Goal: Find specific page/section: Find specific page/section

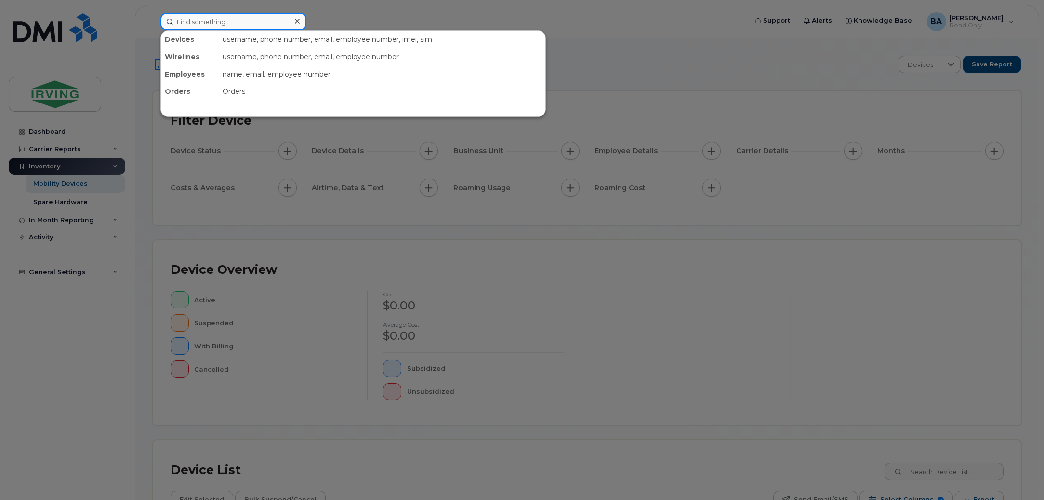
click at [187, 29] on input at bounding box center [233, 21] width 146 height 17
paste input "350197384612305"
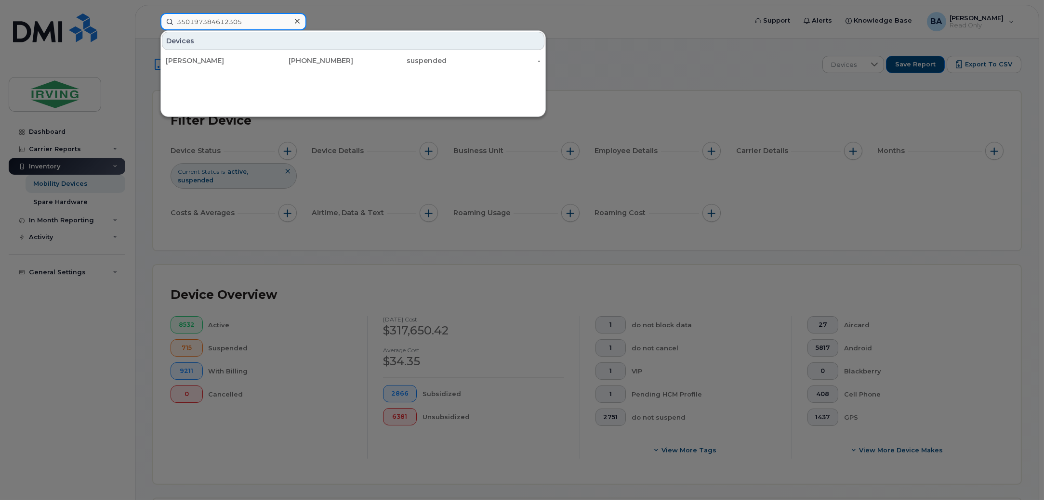
type input "350197384612305"
click at [394, 152] on div at bounding box center [522, 250] width 1044 height 500
drag, startPoint x: 255, startPoint y: 28, endPoint x: 30, endPoint y: 17, distance: 225.2
click at [153, 17] on div "350197384612305 Devices Amanda Bonas 506-343-1320 suspended -" at bounding box center [451, 21] width 596 height 17
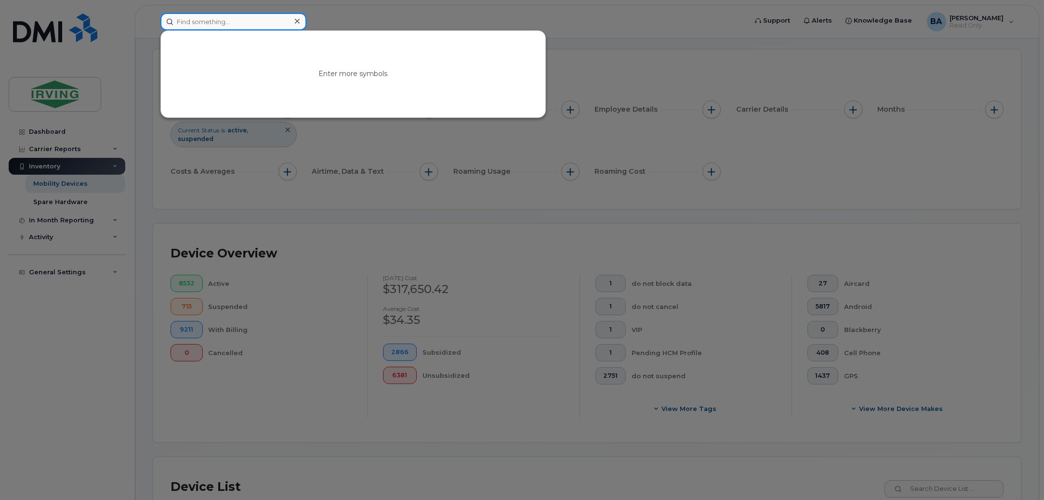
scroll to position [361, 0]
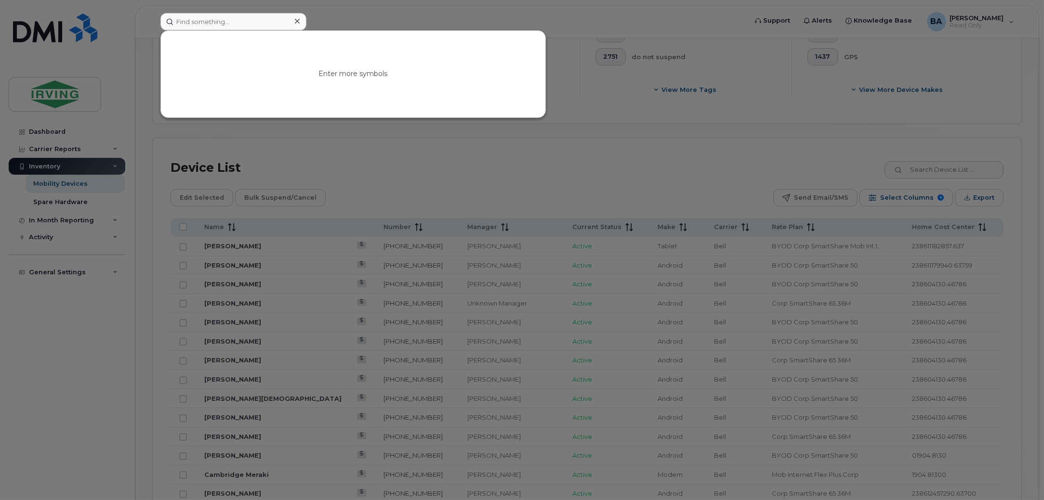
click at [921, 156] on div at bounding box center [522, 250] width 1044 height 500
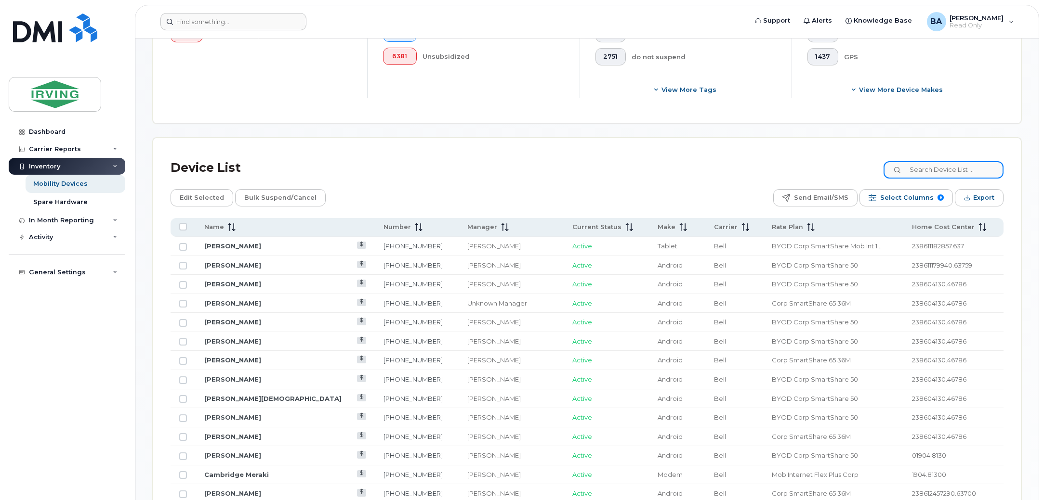
click at [930, 171] on input at bounding box center [943, 169] width 120 height 17
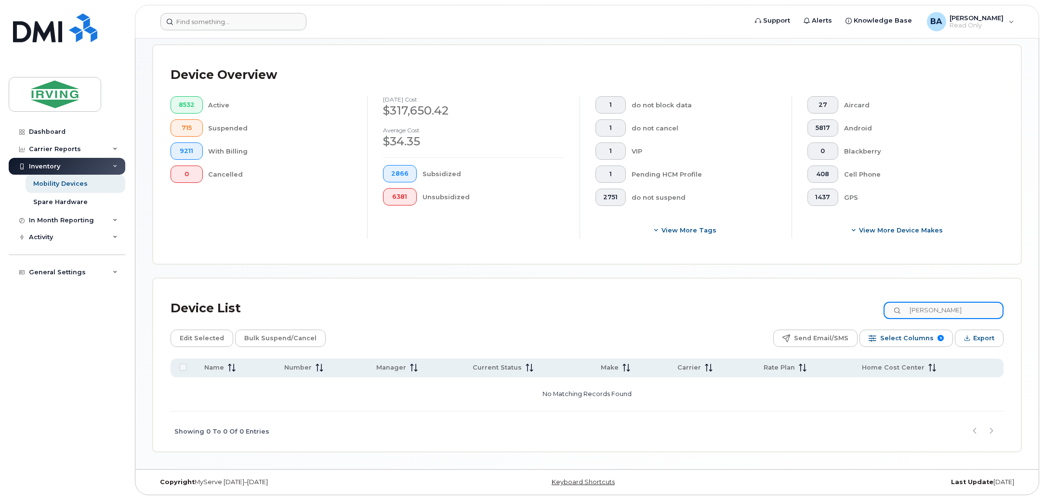
scroll to position [220, 0]
type input "a"
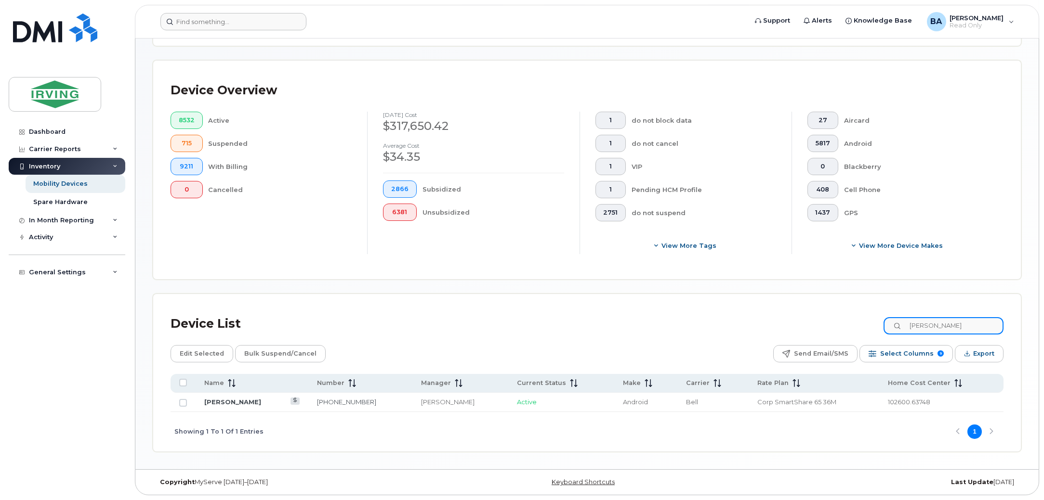
scroll to position [205, 0]
type input "matthew skinner"
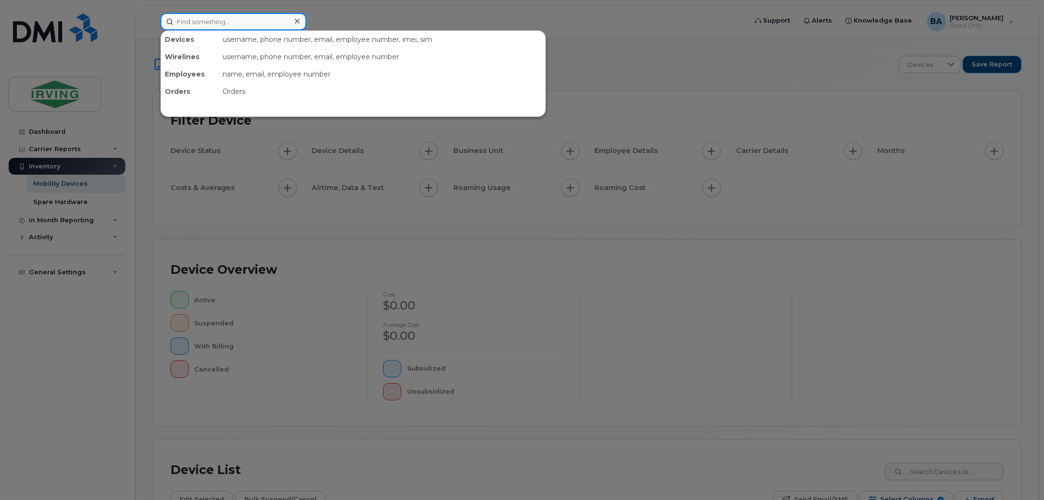
click at [247, 25] on input at bounding box center [233, 21] width 146 height 17
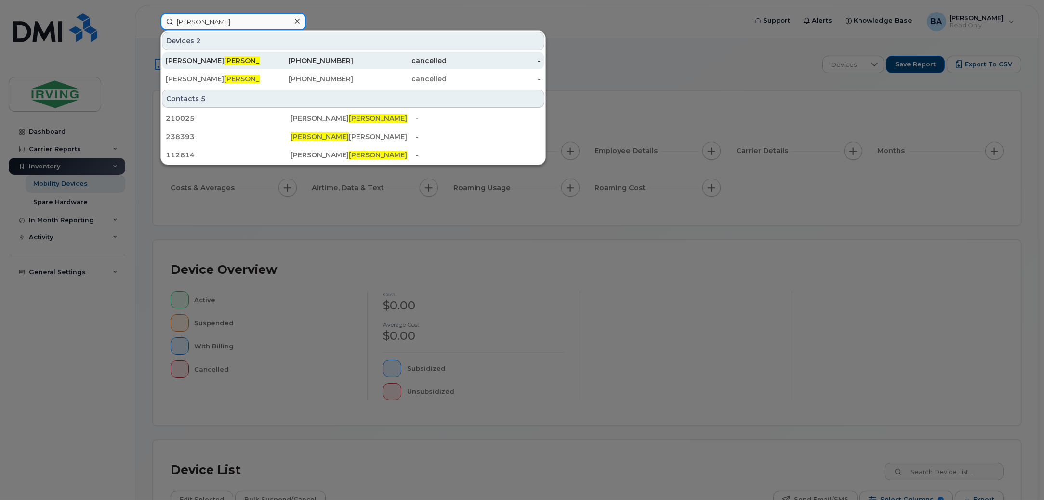
type input "giddings"
click at [232, 61] on div "Joseph Giddings" at bounding box center [213, 61] width 94 height 10
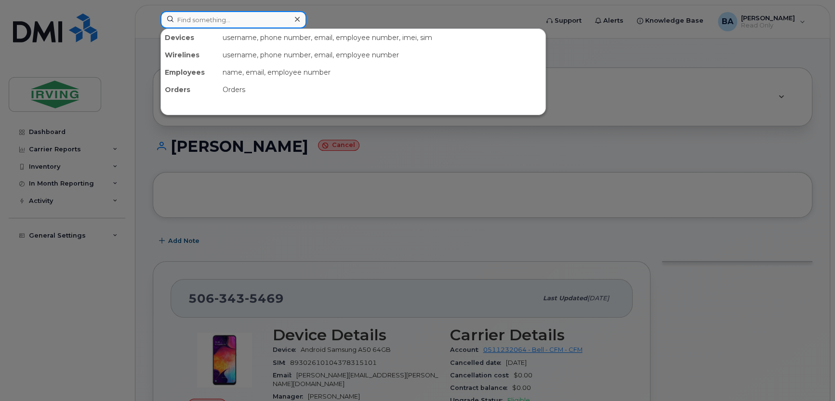
click at [237, 20] on input at bounding box center [233, 19] width 146 height 17
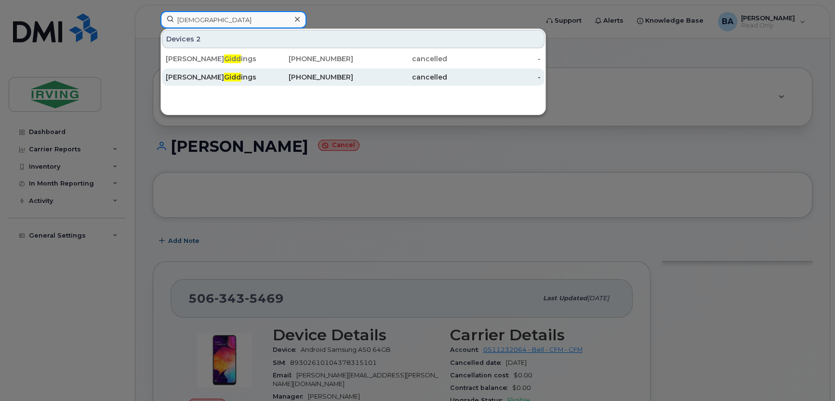
type input "gidd"
click at [231, 76] on div "Joseph Gidd ings" at bounding box center [213, 77] width 94 height 10
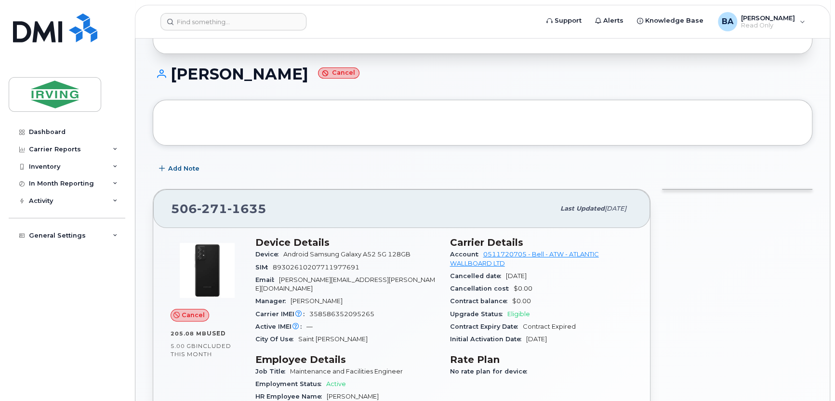
scroll to position [24, 0]
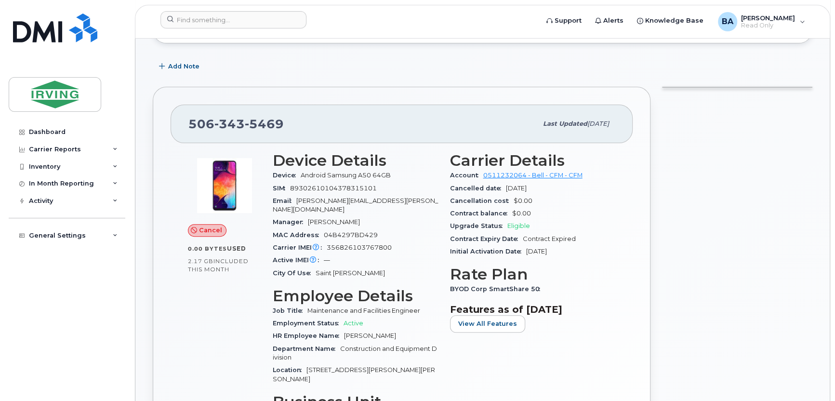
scroll to position [96, 0]
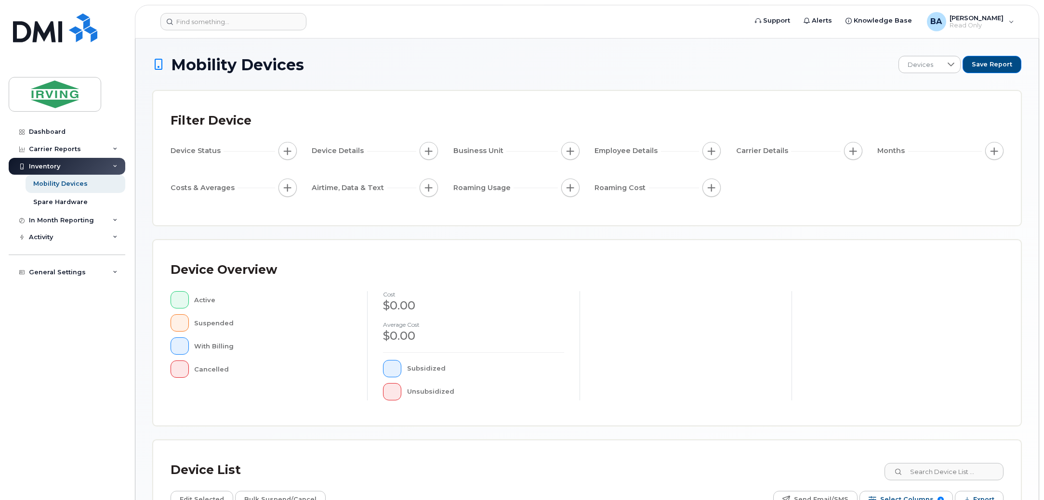
scroll to position [162, 0]
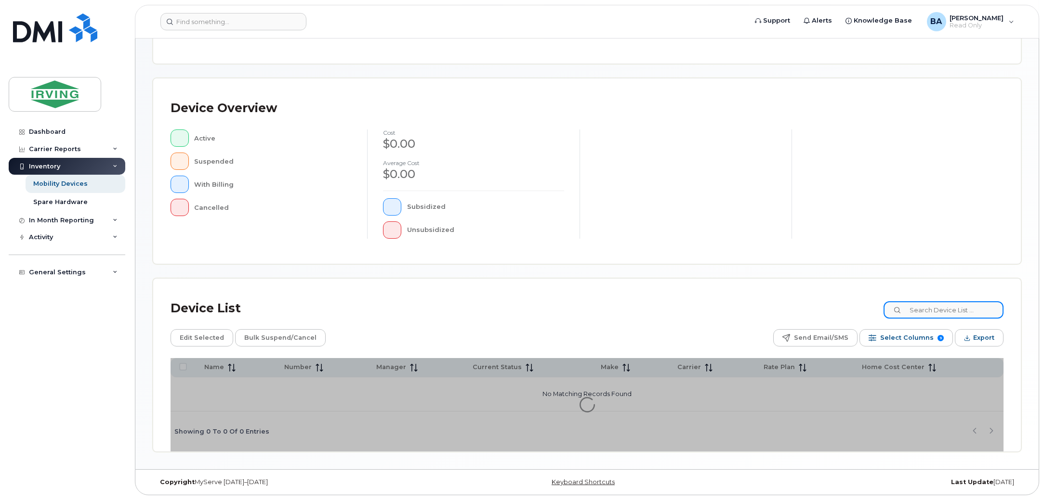
click at [988, 308] on input at bounding box center [943, 309] width 120 height 17
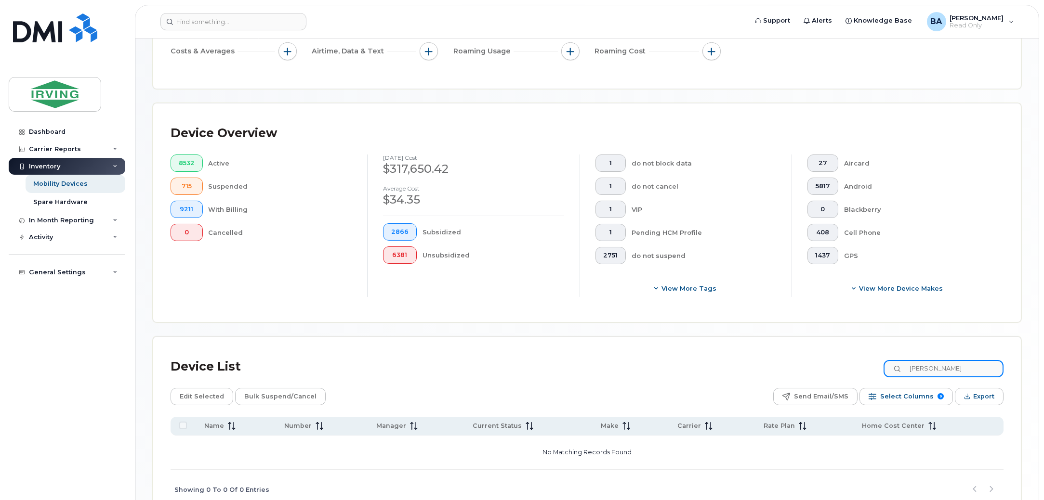
type input "giddings"
click at [251, 21] on input at bounding box center [233, 21] width 146 height 17
paste input "350197383988128"
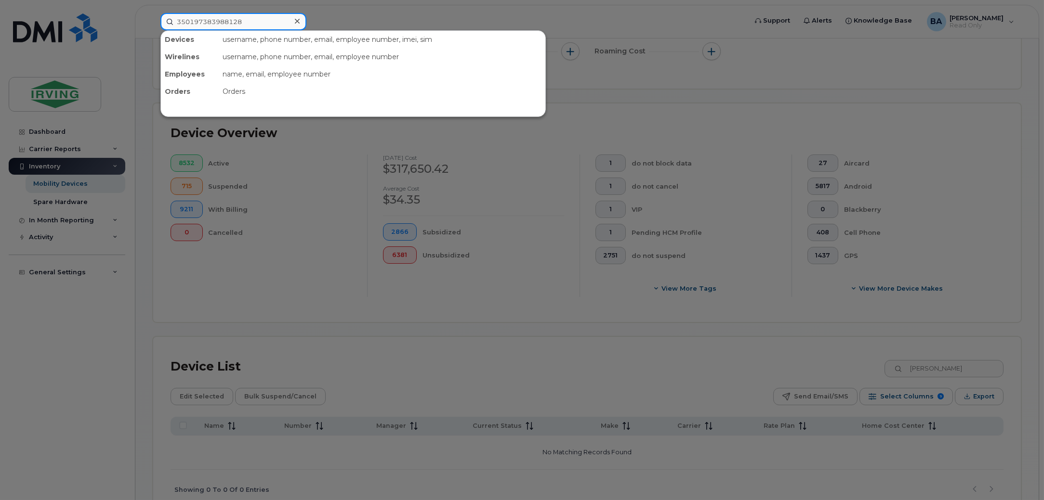
type input "350197383988128"
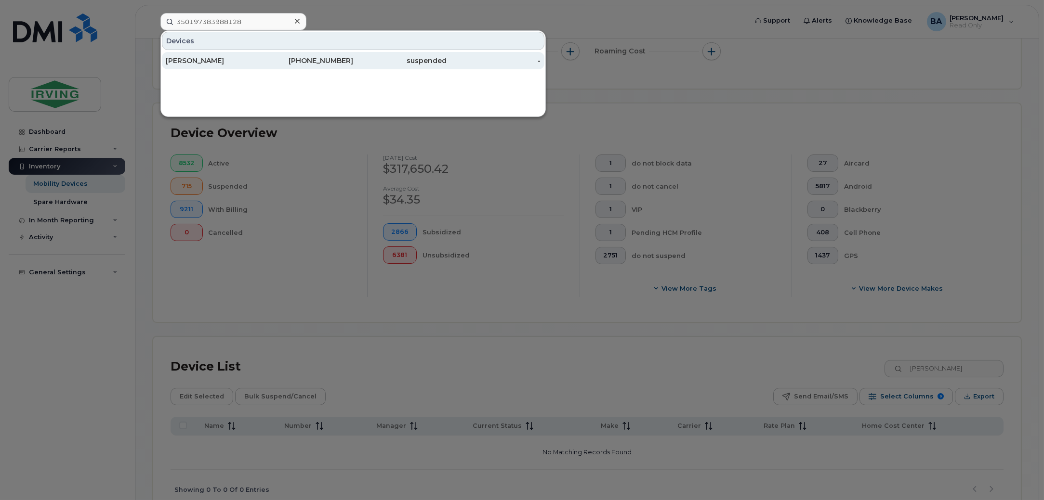
click at [236, 61] on div "[PERSON_NAME]" at bounding box center [213, 61] width 94 height 10
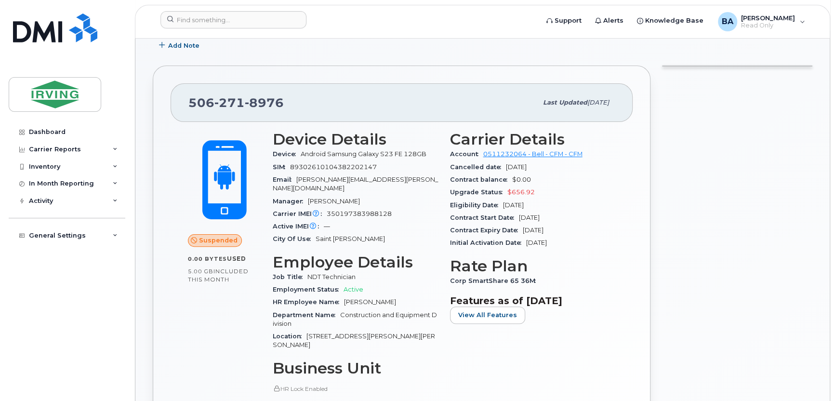
scroll to position [144, 0]
